Goal: Register for event/course

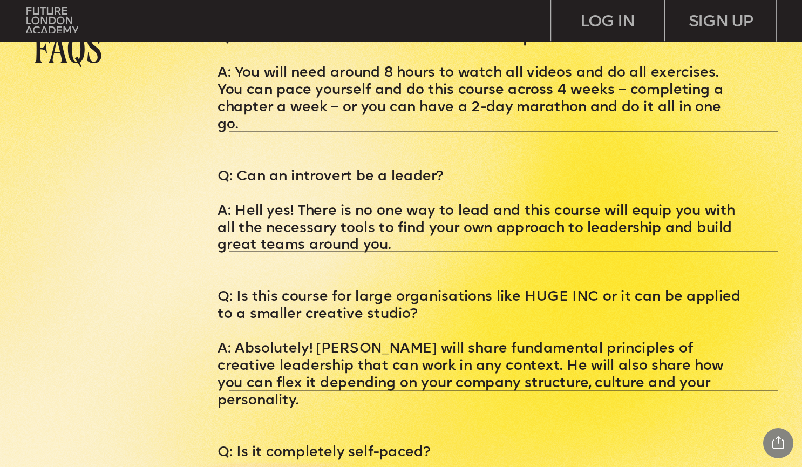
scroll to position [3361, 0]
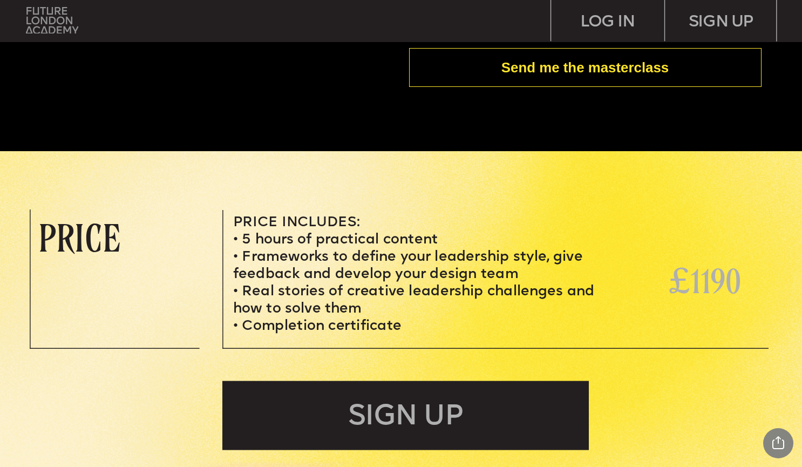
click at [46, 18] on img at bounding box center [52, 20] width 52 height 26
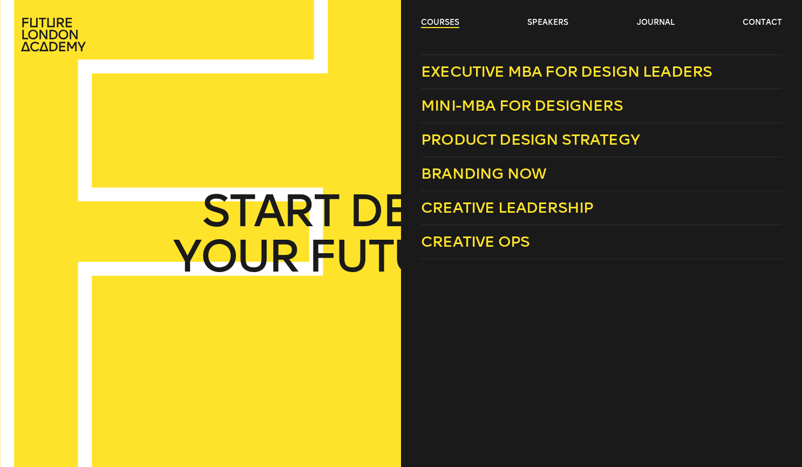
click at [446, 26] on link "courses" at bounding box center [440, 22] width 38 height 11
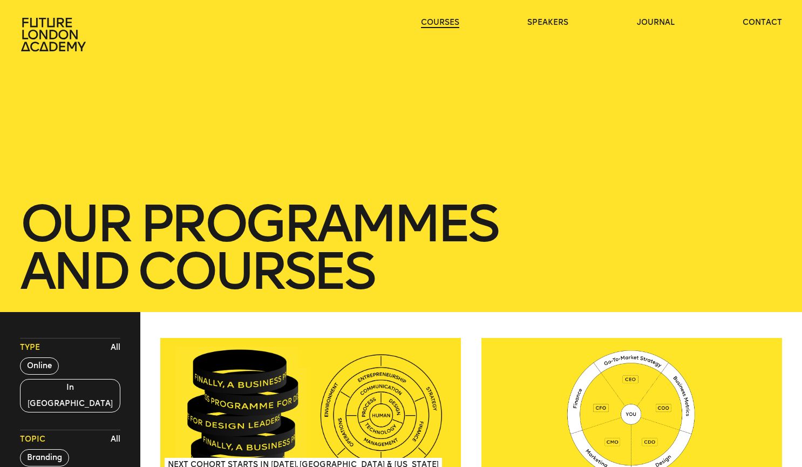
click at [446, 26] on link "courses" at bounding box center [440, 22] width 38 height 11
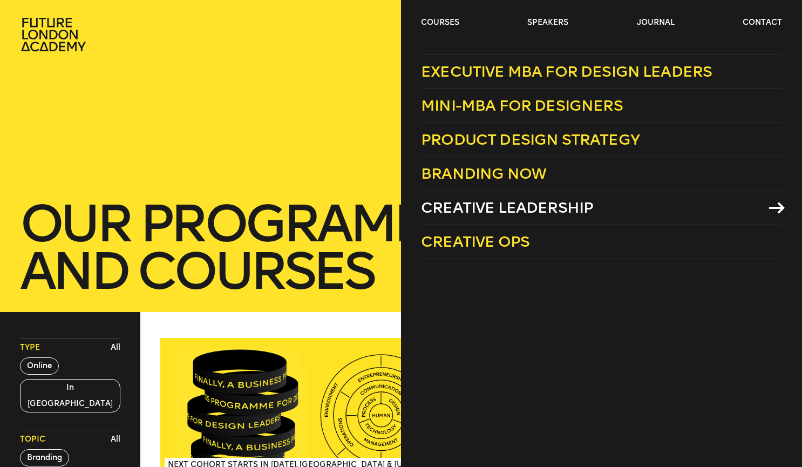
click at [772, 214] on link "Creative Leadership" at bounding box center [601, 208] width 361 height 34
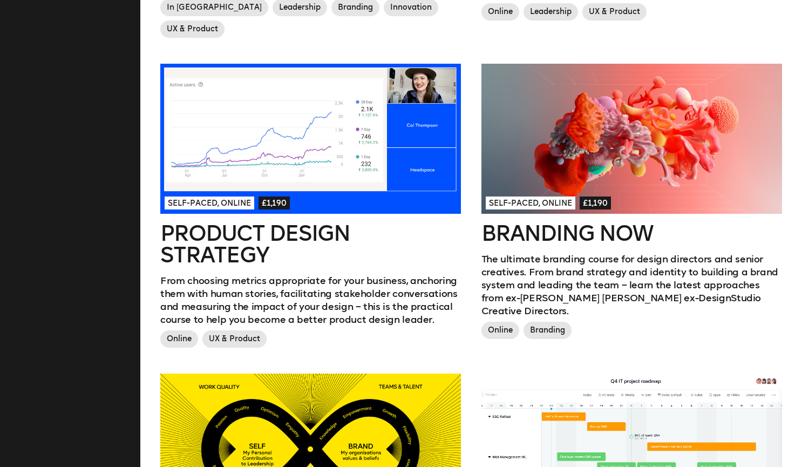
scroll to position [564, 0]
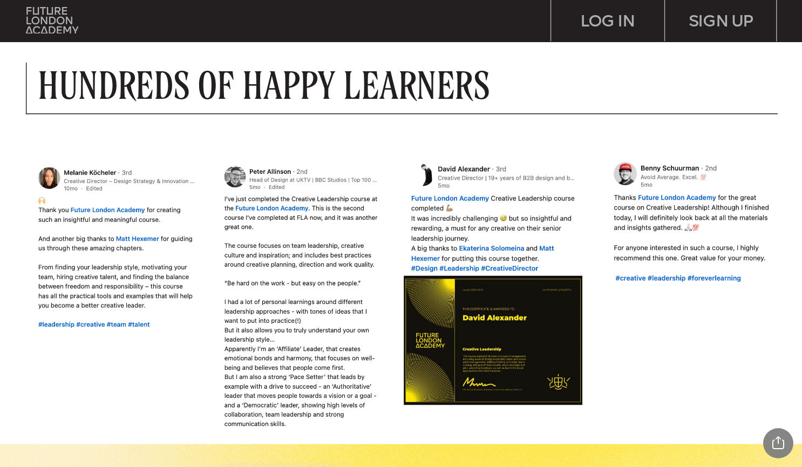
scroll to position [850, 0]
